Goal: Task Accomplishment & Management: Use online tool/utility

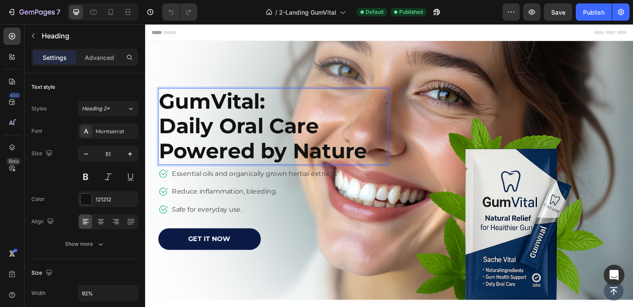
click at [244, 111] on h2 "GumVital: Daily Oral Care Powered by Nature" at bounding box center [271, 132] width 224 height 81
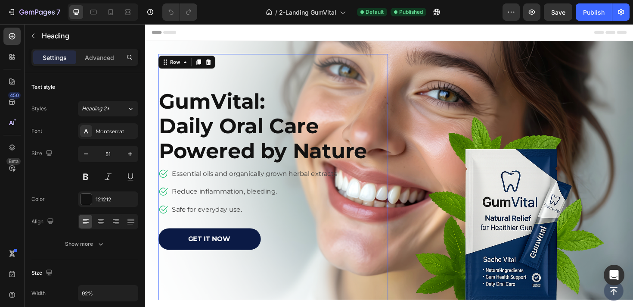
click at [251, 80] on div "GumVital: Daily Oral Care Powered by Nature Heading Image Icon Essential oils a…" at bounding box center [281, 191] width 244 height 270
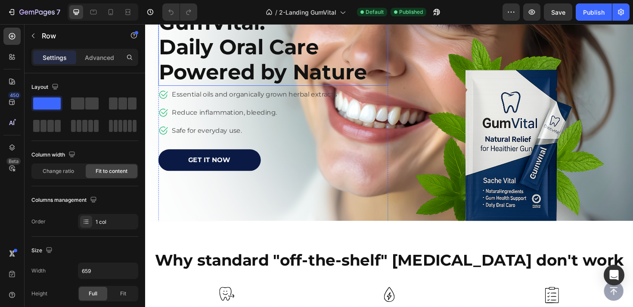
scroll to position [92, 0]
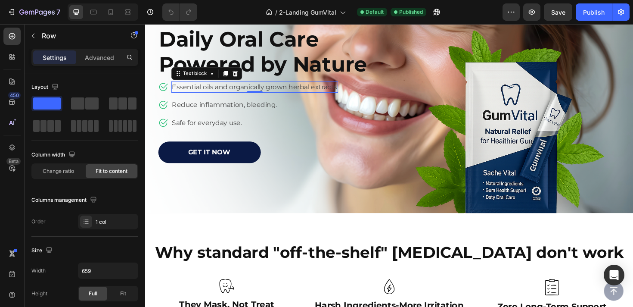
click at [348, 92] on p "Essential oils and organically grown herbal extracts" at bounding box center [261, 90] width 175 height 10
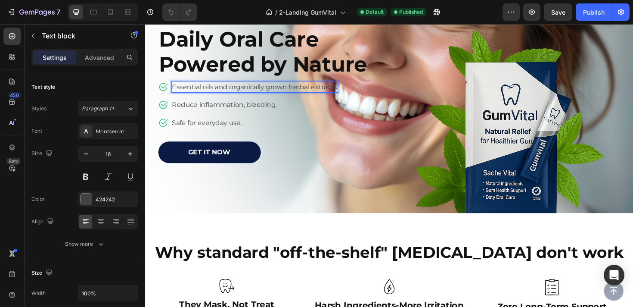
click at [348, 92] on p "Essential oils and organically grown herbal extracts" at bounding box center [261, 90] width 175 height 10
click at [282, 109] on p "Reduce inflammation, bleeding." at bounding box center [261, 109] width 175 height 10
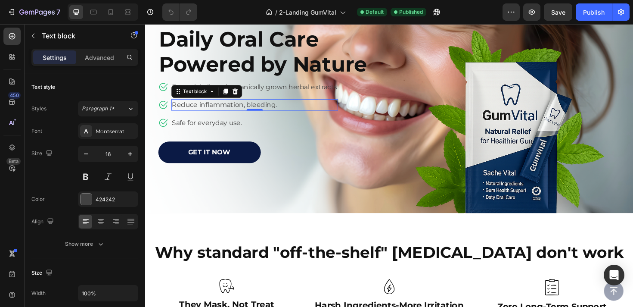
click at [282, 109] on p "Reduce inflammation, bleeding." at bounding box center [261, 109] width 175 height 10
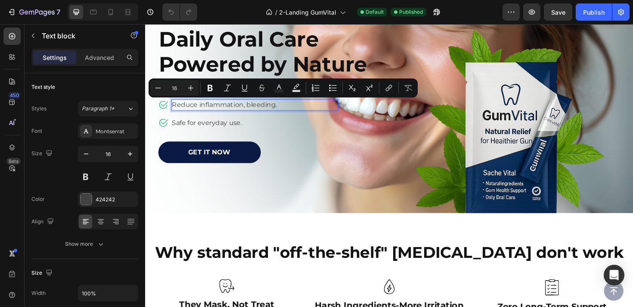
click at [283, 108] on p "Reduce inflammation, bleeding." at bounding box center [261, 109] width 175 height 10
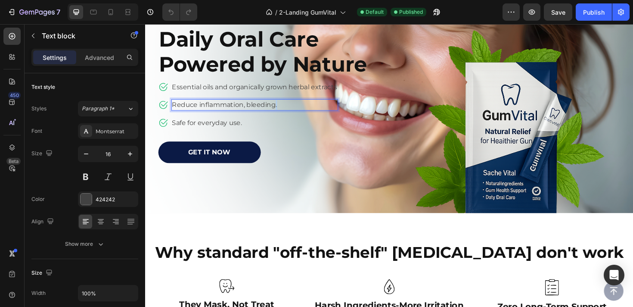
click at [283, 108] on p "Reduce inflammation, bleeding." at bounding box center [261, 109] width 175 height 10
click at [280, 107] on p "Reduce inflammation, bleeding." at bounding box center [261, 109] width 175 height 10
click at [280, 108] on p "Reduce inflammation, bleeding." at bounding box center [261, 109] width 175 height 10
click at [289, 107] on p "Reduce inflammation, bleeding." at bounding box center [261, 109] width 175 height 10
click at [247, 131] on p "Safe for everyday use." at bounding box center [261, 128] width 175 height 10
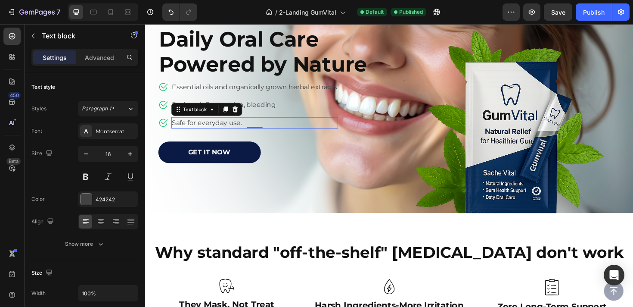
click at [247, 131] on p "Safe for everyday use." at bounding box center [261, 128] width 175 height 10
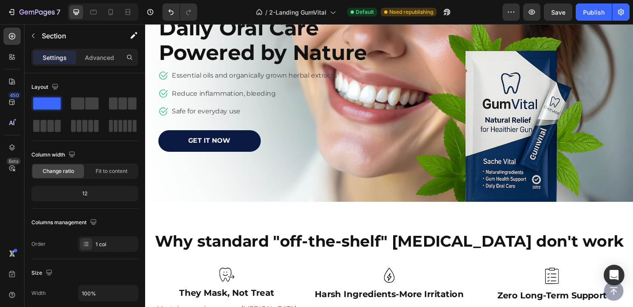
scroll to position [0, 0]
